Goal: Transaction & Acquisition: Purchase product/service

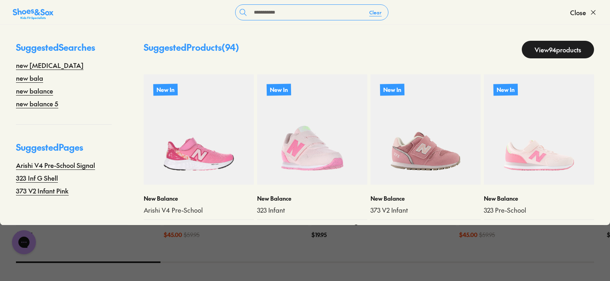
type input "**********"
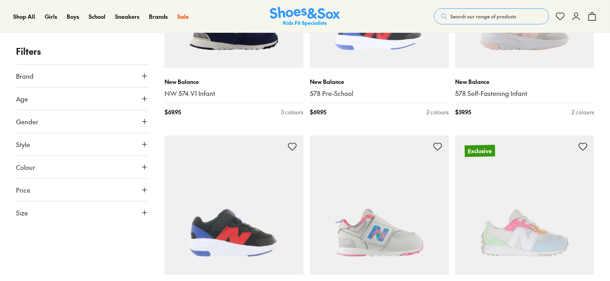
scroll to position [600, 0]
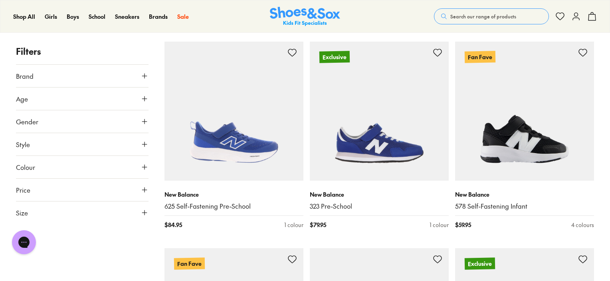
scroll to position [1949, 0]
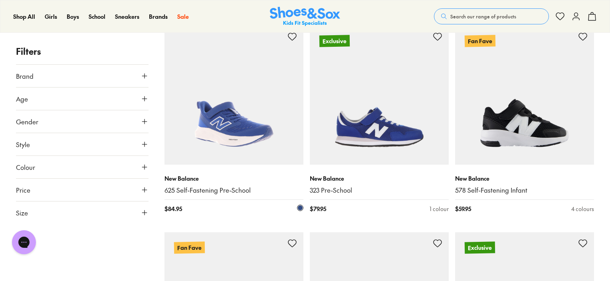
click at [258, 129] on img at bounding box center [233, 95] width 139 height 139
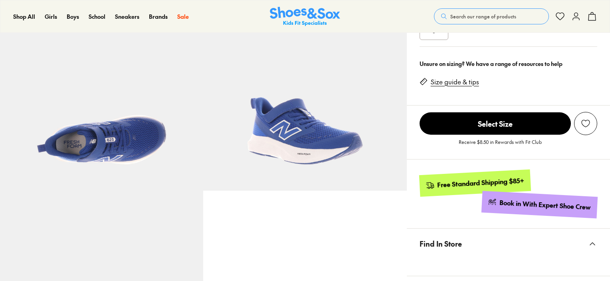
scroll to position [282, 0]
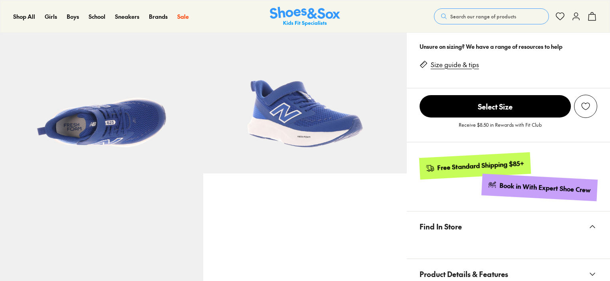
drag, startPoint x: 613, startPoint y: 34, endPoint x: 609, endPoint y: 103, distance: 68.4
select select "*"
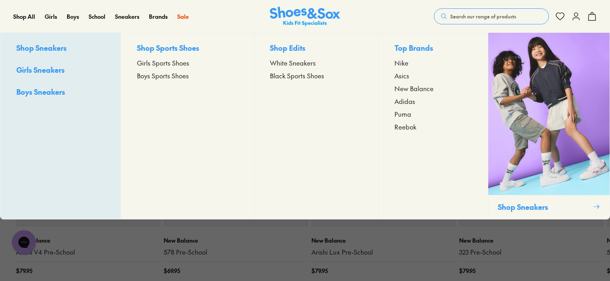
scroll to position [676, 0]
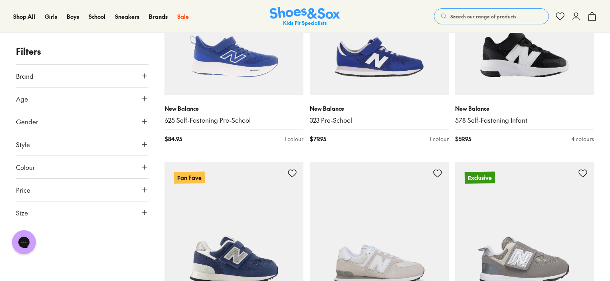
scroll to position [2022, 0]
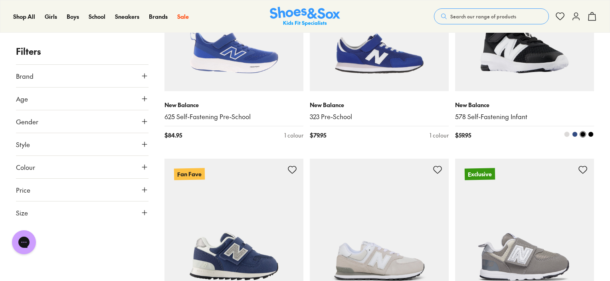
click at [576, 133] on span at bounding box center [575, 134] width 6 height 6
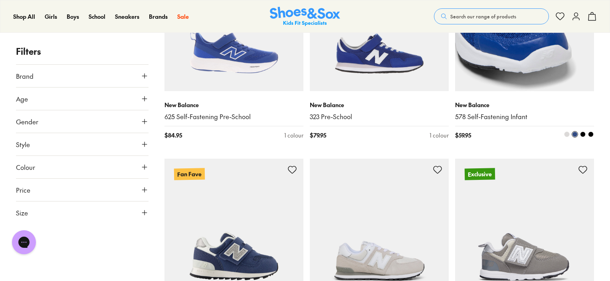
click at [530, 69] on img at bounding box center [524, 21] width 139 height 139
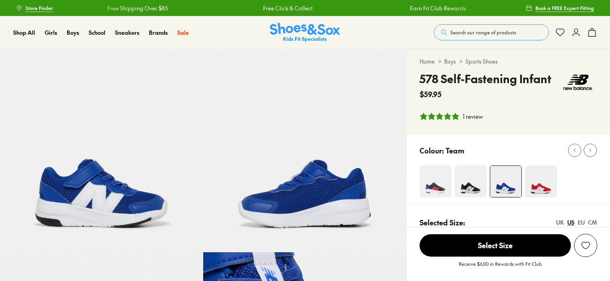
click at [495, 27] on button "Search our range of products" at bounding box center [491, 32] width 115 height 16
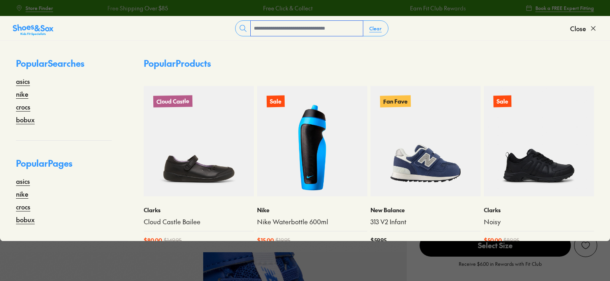
select select "*"
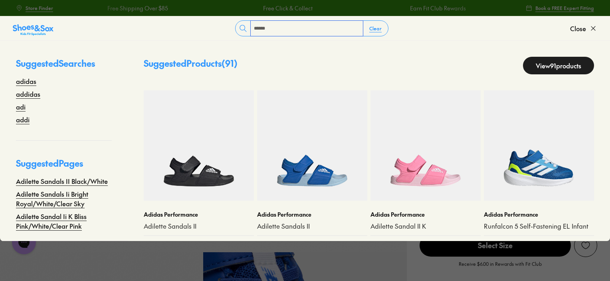
type input "******"
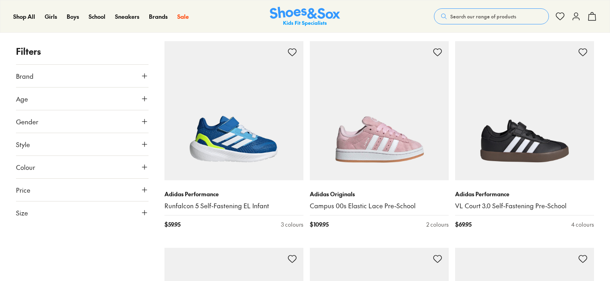
scroll to position [317, 0]
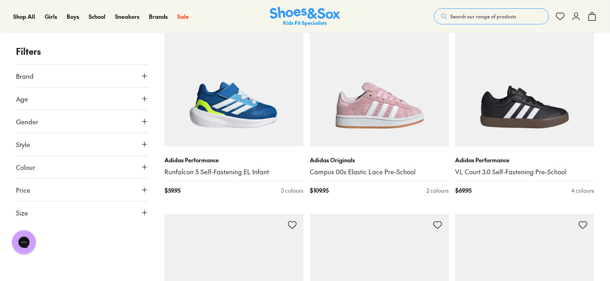
drag, startPoint x: 611, startPoint y: 18, endPoint x: 609, endPoint y: 55, distance: 38.0
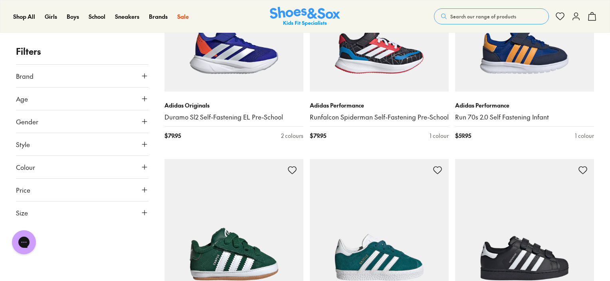
scroll to position [2228, 0]
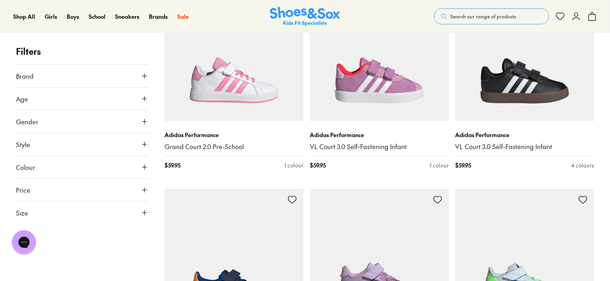
scroll to position [1793, 0]
